Goal: Task Accomplishment & Management: Manage account settings

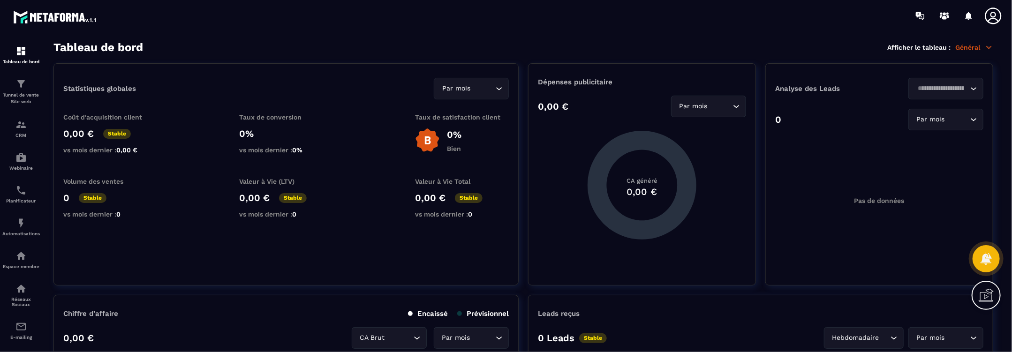
click at [25, 264] on div "Espace membre" at bounding box center [21, 260] width 38 height 19
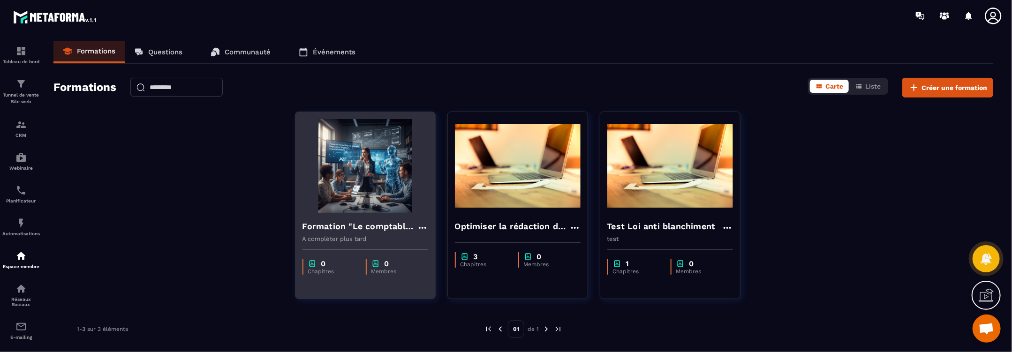
click at [345, 173] on img at bounding box center [366, 166] width 126 height 94
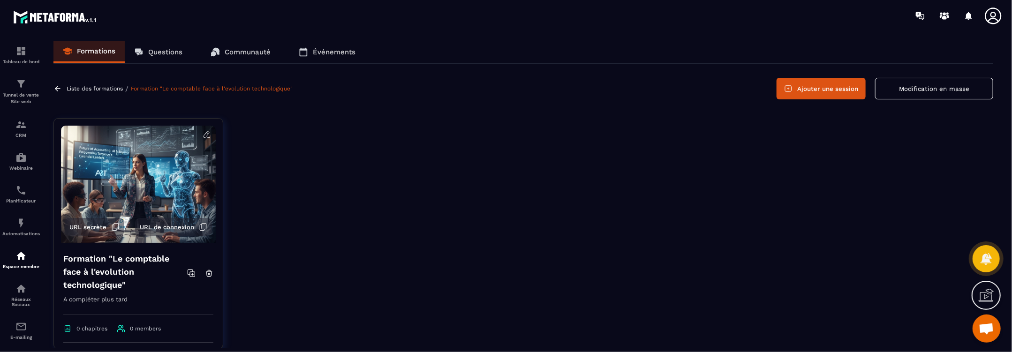
click at [814, 89] on button "Ajouter une session" at bounding box center [821, 89] width 89 height 22
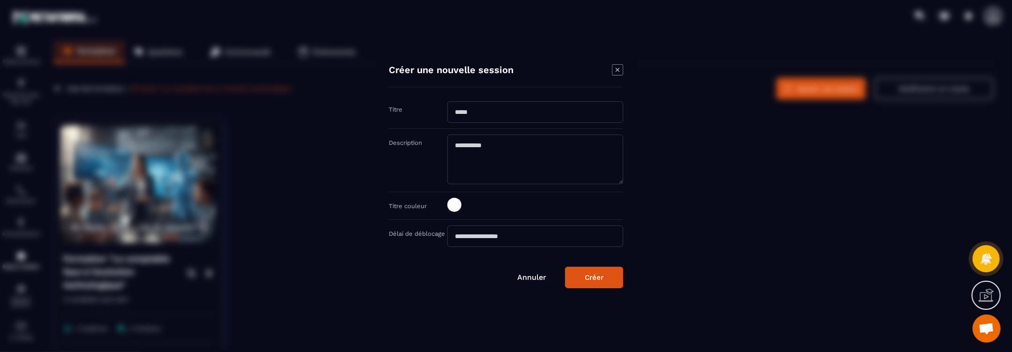
click at [511, 117] on input "Modal window" at bounding box center [536, 112] width 176 height 22
click at [422, 114] on div "Titre" at bounding box center [506, 115] width 235 height 28
